Goal: Information Seeking & Learning: Learn about a topic

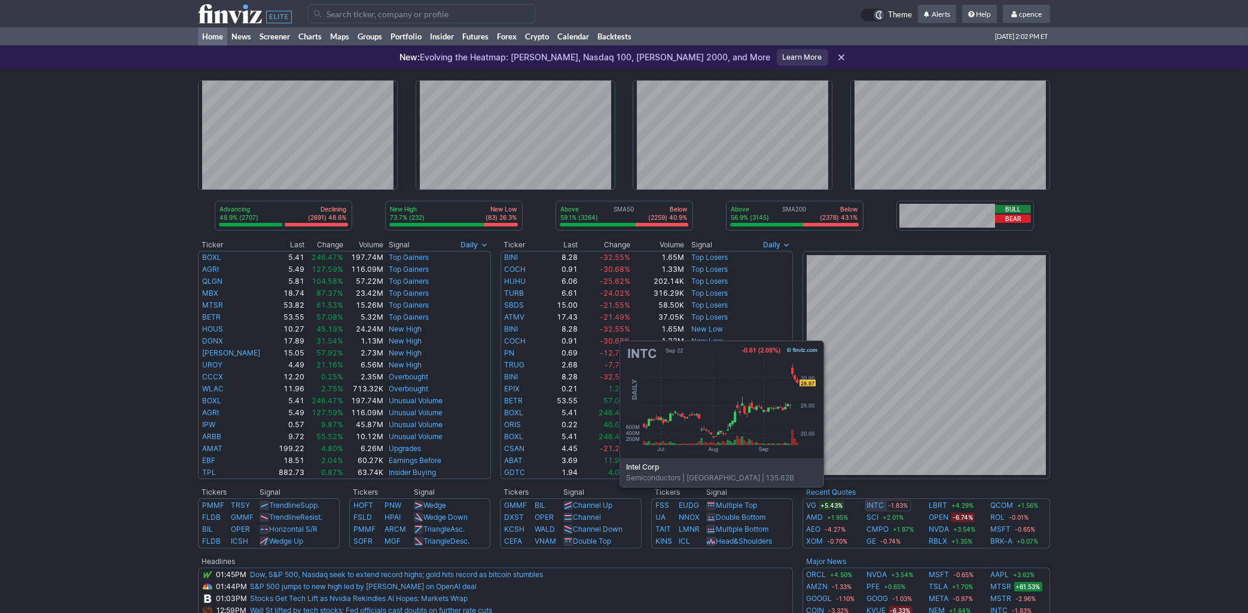
click at [876, 505] on link "INTC" at bounding box center [875, 506] width 17 height 12
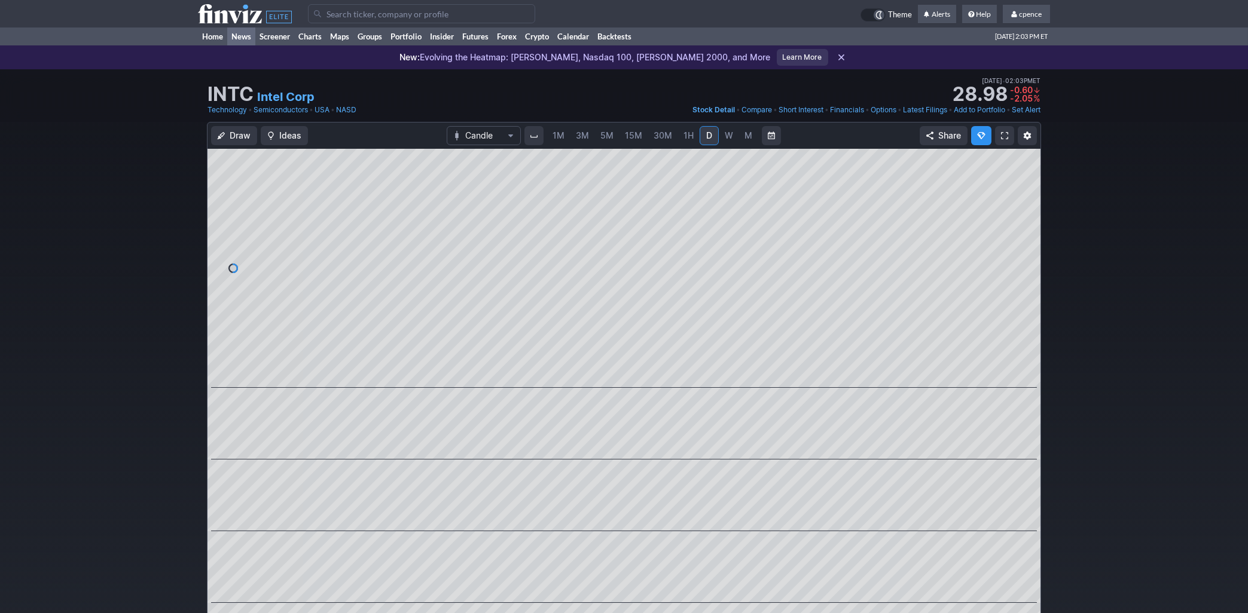
click at [239, 30] on link "News" at bounding box center [241, 37] width 28 height 18
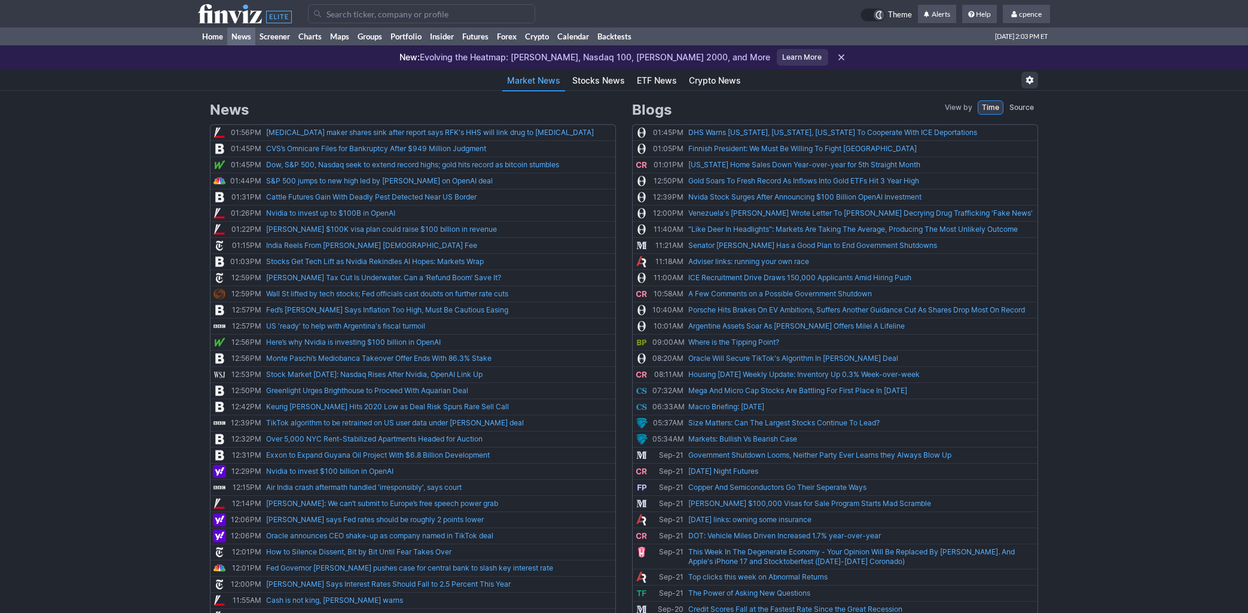
click at [239, 0] on td at bounding box center [253, 14] width 110 height 28
click at [239, 11] on use at bounding box center [245, 13] width 94 height 19
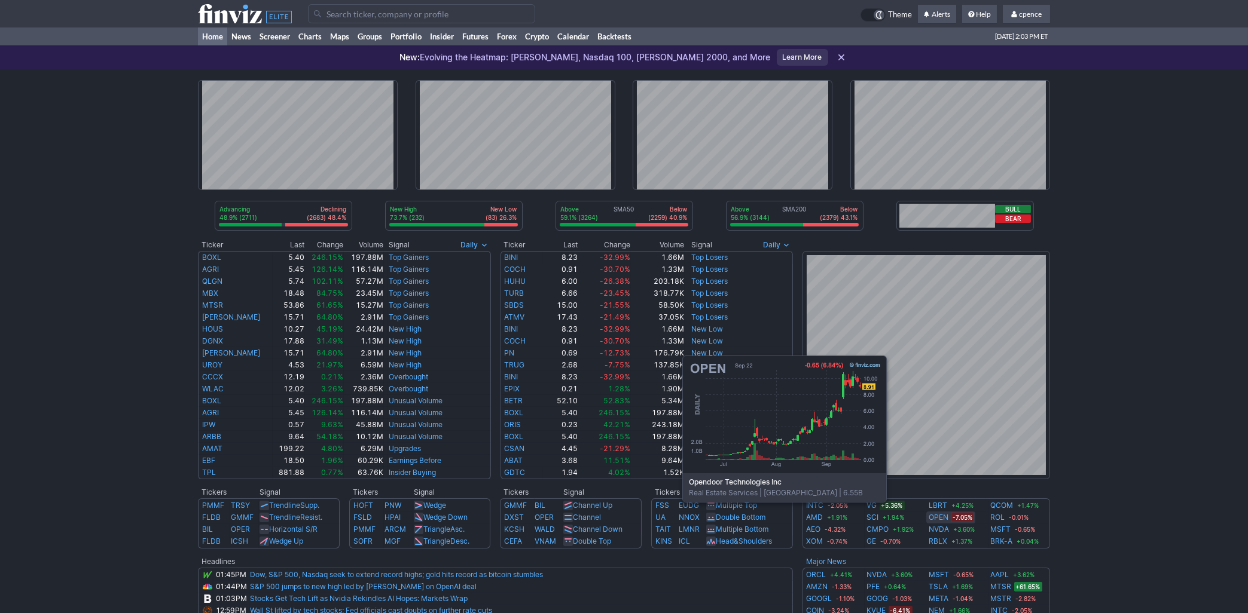
click at [939, 520] on link "OPEN" at bounding box center [938, 518] width 20 height 12
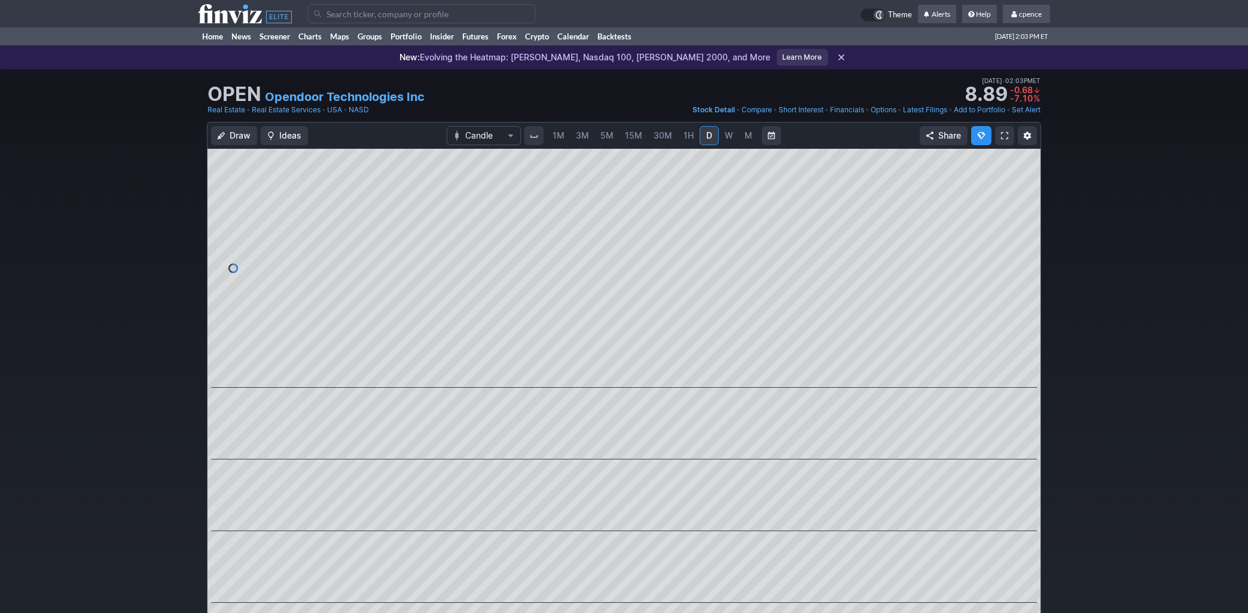
click at [378, 103] on link "Opendoor Technologies Inc" at bounding box center [345, 96] width 160 height 17
click at [248, 20] on icon at bounding box center [245, 13] width 94 height 19
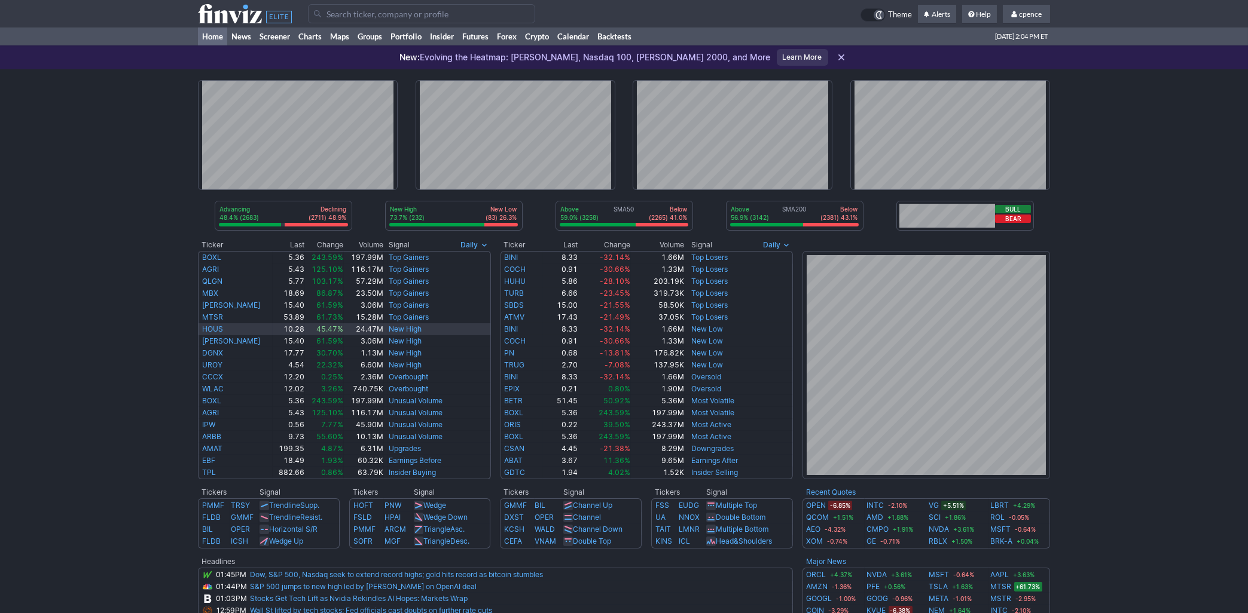
scroll to position [374, 0]
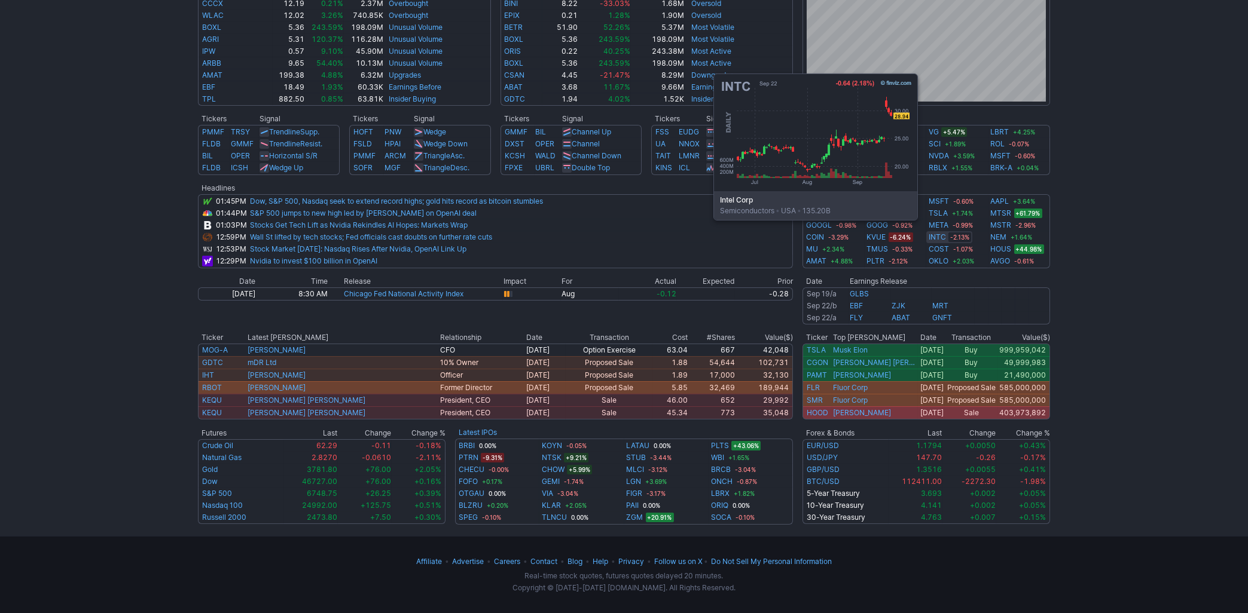
click at [934, 237] on link "INTC" at bounding box center [936, 237] width 17 height 12
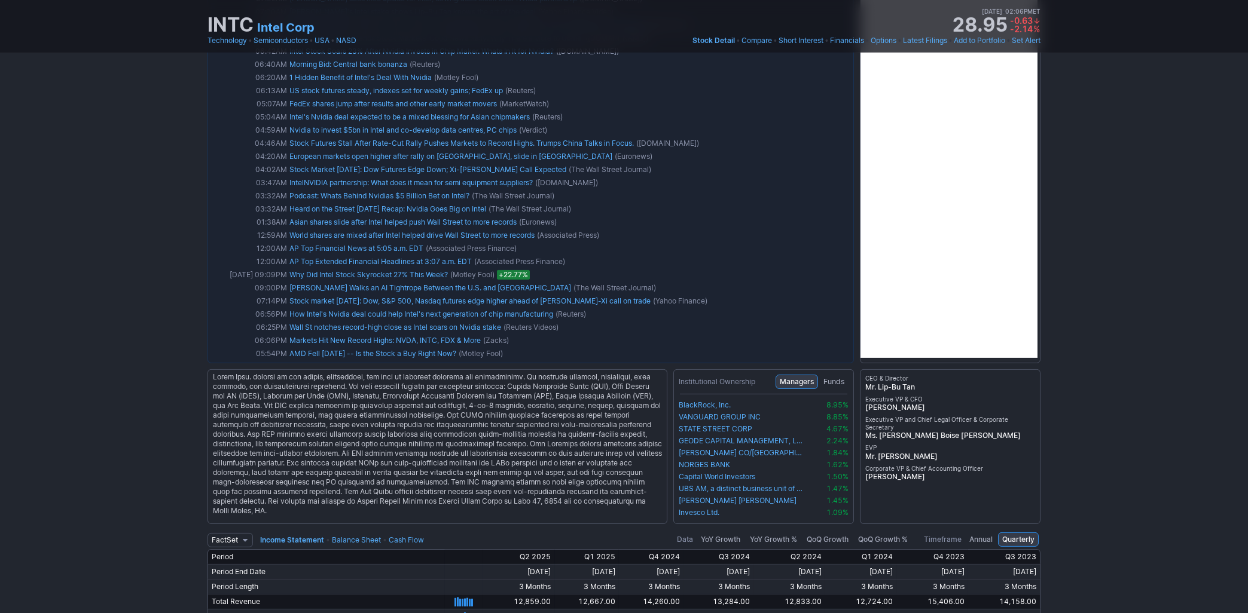
scroll to position [2029, 0]
